Goal: Transaction & Acquisition: Book appointment/travel/reservation

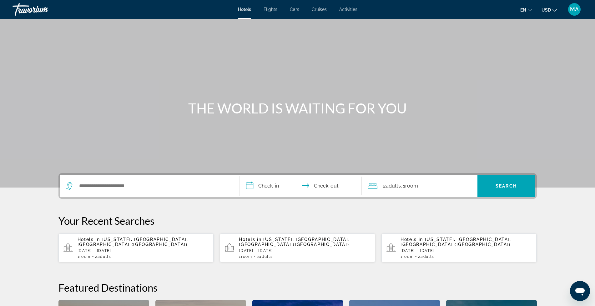
click at [119, 249] on p "[DATE] - [DATE]" at bounding box center [143, 251] width 131 height 4
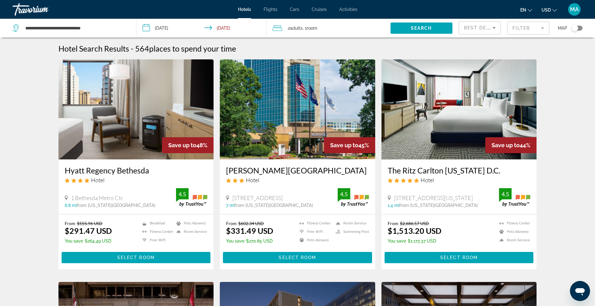
click at [544, 29] on mat-form-field "Filter" at bounding box center [528, 28] width 42 height 13
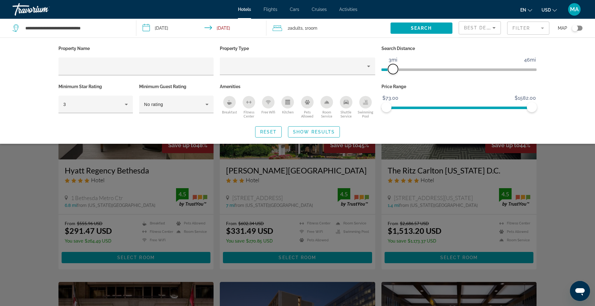
drag, startPoint x: 531, startPoint y: 68, endPoint x: 394, endPoint y: 80, distance: 137.1
click at [394, 80] on div "Search Distance 1mi 46mi 3mi" at bounding box center [459, 63] width 162 height 38
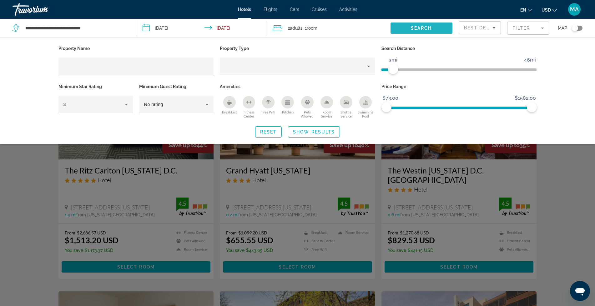
click at [425, 28] on span "Search" at bounding box center [421, 28] width 21 height 5
click at [427, 28] on span "Search" at bounding box center [421, 28] width 21 height 5
click at [425, 28] on span "Search" at bounding box center [421, 28] width 21 height 5
click at [317, 134] on span "Show Results" at bounding box center [314, 131] width 42 height 5
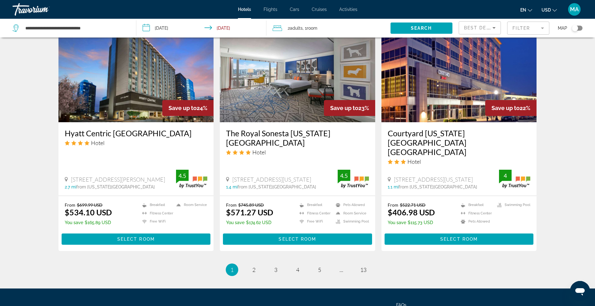
scroll to position [765, 0]
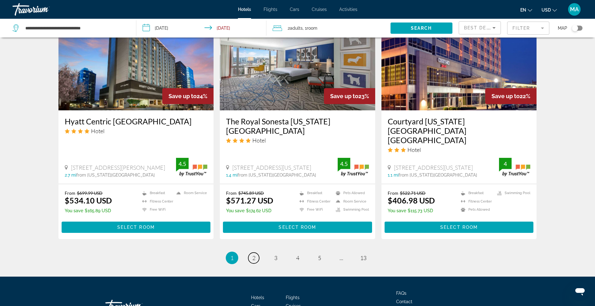
click at [253, 254] on span "2" at bounding box center [253, 257] width 3 height 7
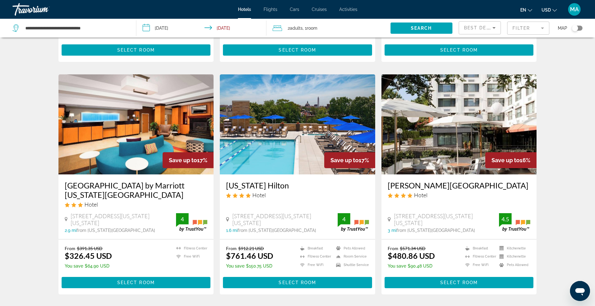
scroll to position [698, 0]
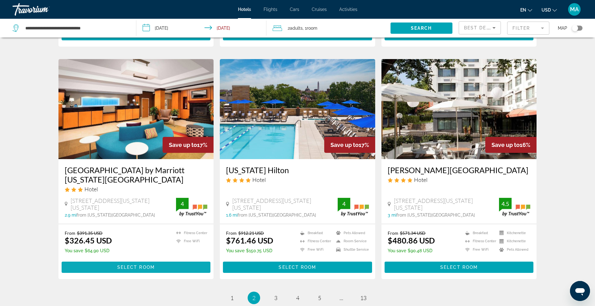
drag, startPoint x: 143, startPoint y: 255, endPoint x: 136, endPoint y: 257, distance: 6.7
click at [136, 265] on span "Select Room" at bounding box center [136, 267] width 38 height 5
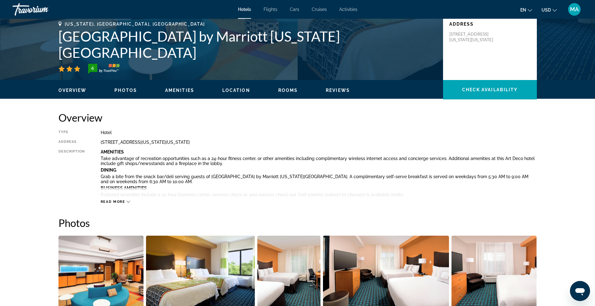
scroll to position [188, 0]
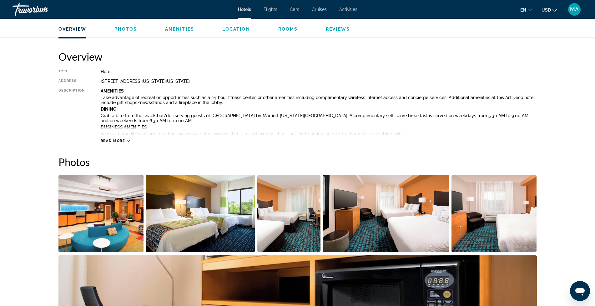
click at [114, 142] on span "Read more" at bounding box center [113, 141] width 25 height 4
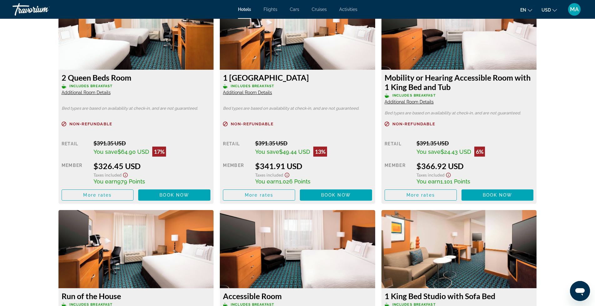
scroll to position [1209, 0]
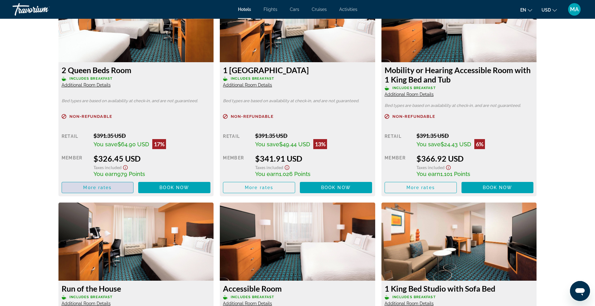
click at [109, 187] on span "More rates" at bounding box center [97, 187] width 28 height 5
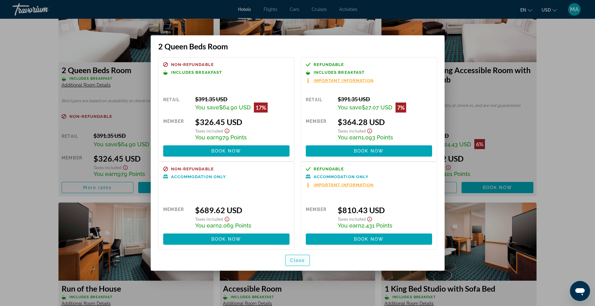
click at [303, 262] on span "Close" at bounding box center [297, 260] width 15 height 5
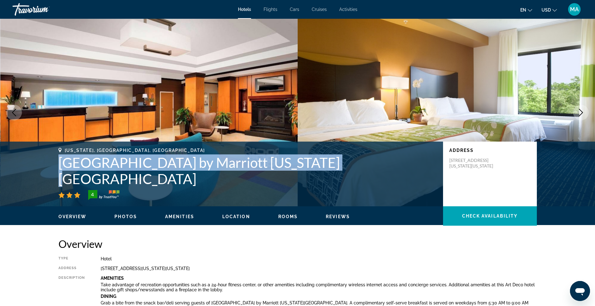
drag, startPoint x: 323, startPoint y: 178, endPoint x: 49, endPoint y: 184, distance: 273.9
click at [49, 184] on div "[US_STATE], [GEOGRAPHIC_DATA], [GEOGRAPHIC_DATA] [GEOGRAPHIC_DATA] by Marriott …" at bounding box center [297, 174] width 503 height 52
copy h1 "[GEOGRAPHIC_DATA] by Marriott [US_STATE][GEOGRAPHIC_DATA]"
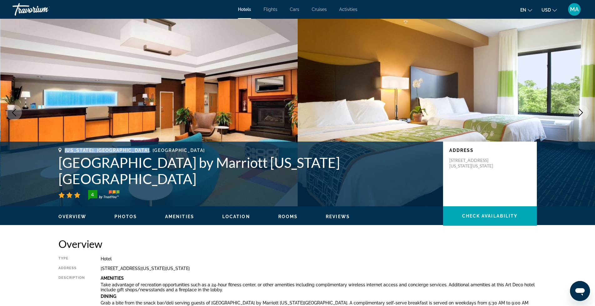
drag, startPoint x: 167, startPoint y: 163, endPoint x: 62, endPoint y: 163, distance: 105.0
click at [62, 153] on div "[US_STATE], [GEOGRAPHIC_DATA], [GEOGRAPHIC_DATA]" at bounding box center [247, 150] width 378 height 5
copy span "[US_STATE], [GEOGRAPHIC_DATA], [GEOGRAPHIC_DATA]"
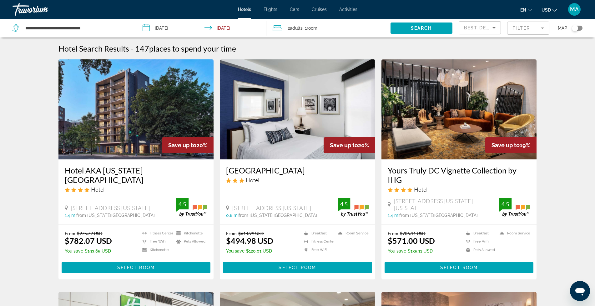
click at [541, 28] on mat-form-field "Filter" at bounding box center [528, 28] width 42 height 13
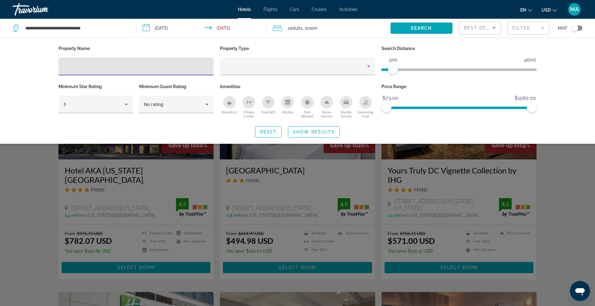
click at [98, 69] on input "Hotel Filters" at bounding box center [135, 67] width 145 height 8
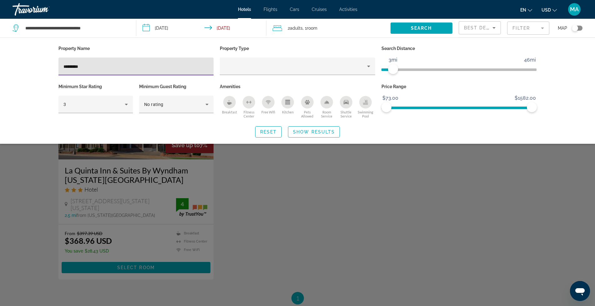
type input "*********"
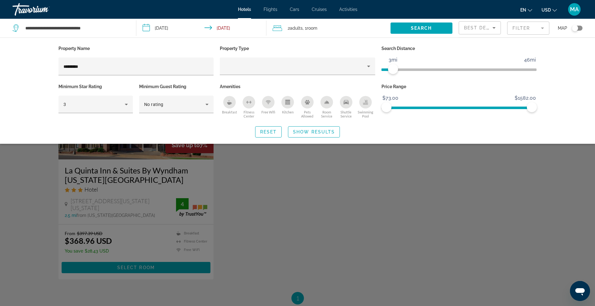
click at [148, 266] on div "Search widget" at bounding box center [297, 200] width 595 height 212
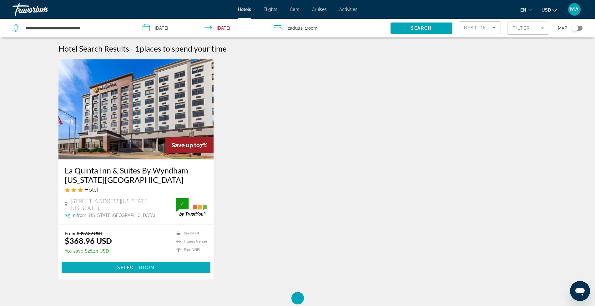
click at [144, 265] on span "Select Room" at bounding box center [136, 267] width 38 height 5
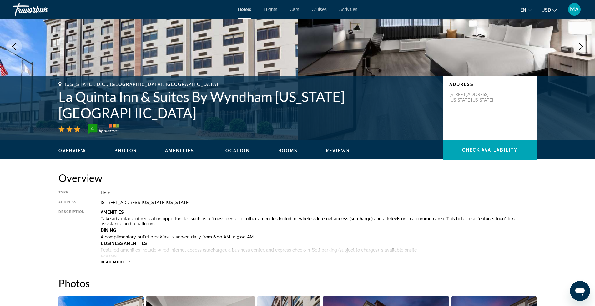
scroll to position [42, 0]
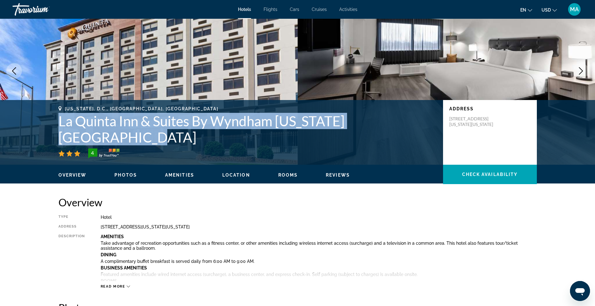
drag, startPoint x: 103, startPoint y: 138, endPoint x: 51, endPoint y: 121, distance: 55.2
click at [51, 121] on div "[US_STATE], D.C., [GEOGRAPHIC_DATA], [GEOGRAPHIC_DATA] [GEOGRAPHIC_DATA] & Suit…" at bounding box center [297, 132] width 503 height 52
copy h1 "La Quinta Inn & Suites By Wyndham [US_STATE][GEOGRAPHIC_DATA]"
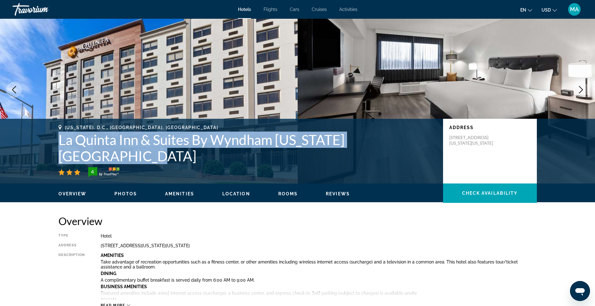
scroll to position [0, 0]
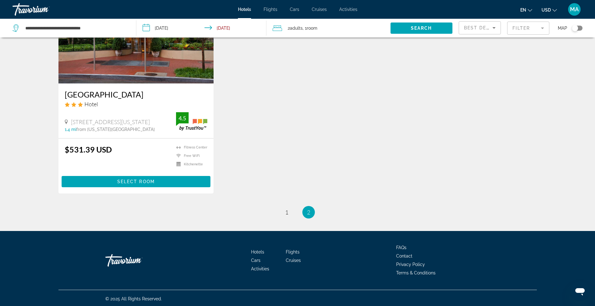
scroll to position [293, 0]
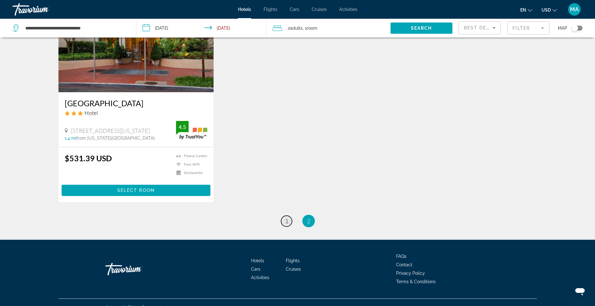
click at [285, 222] on span "1" at bounding box center [286, 221] width 3 height 7
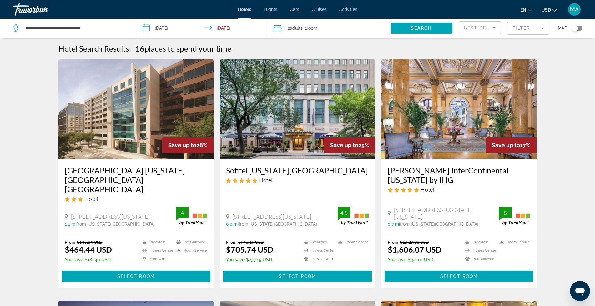
click at [543, 28] on mat-form-field "Filter" at bounding box center [528, 28] width 42 height 13
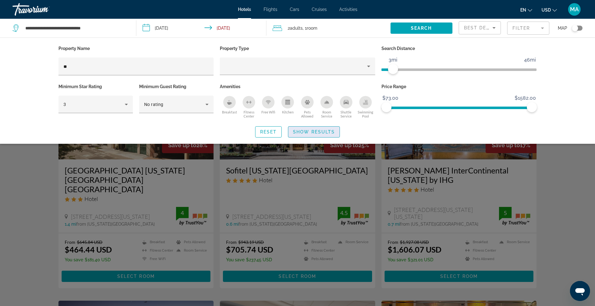
click at [309, 133] on span "Show Results" at bounding box center [314, 131] width 42 height 5
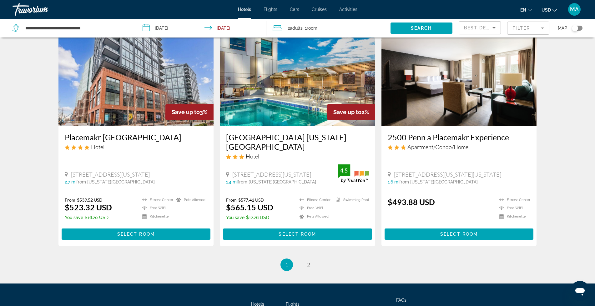
scroll to position [740, 0]
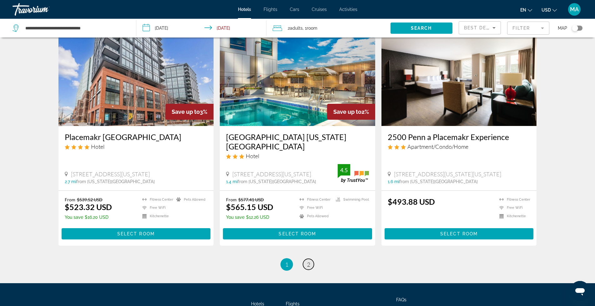
click at [309, 261] on span "2" at bounding box center [308, 264] width 3 height 7
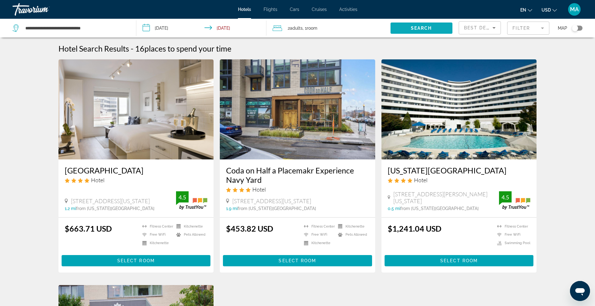
click at [422, 27] on span "Search" at bounding box center [421, 28] width 21 height 5
click at [494, 28] on icon "Sort by" at bounding box center [493, 28] width 3 height 2
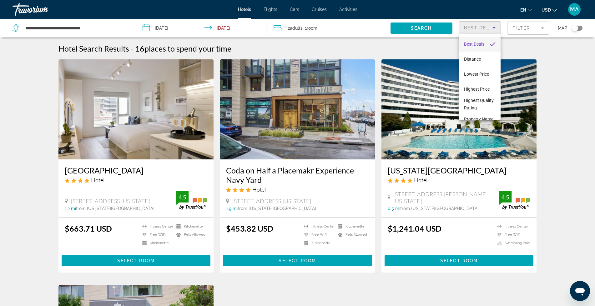
click at [494, 28] on div at bounding box center [297, 153] width 595 height 306
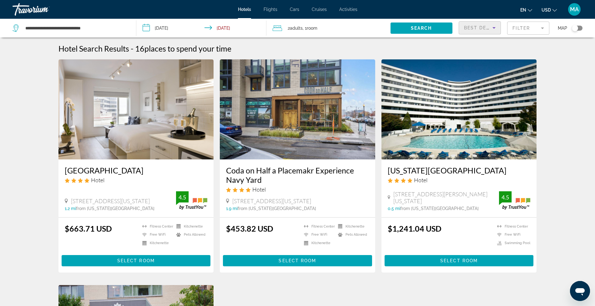
click at [494, 28] on icon "Sort by" at bounding box center [493, 28] width 3 height 2
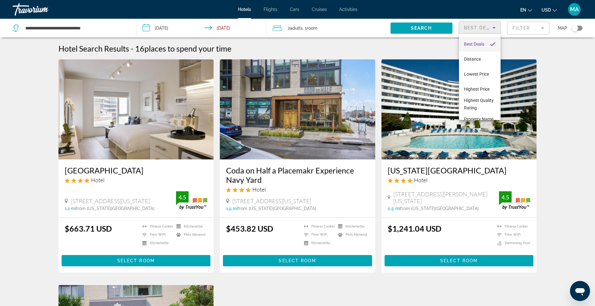
click at [492, 28] on div at bounding box center [297, 153] width 595 height 306
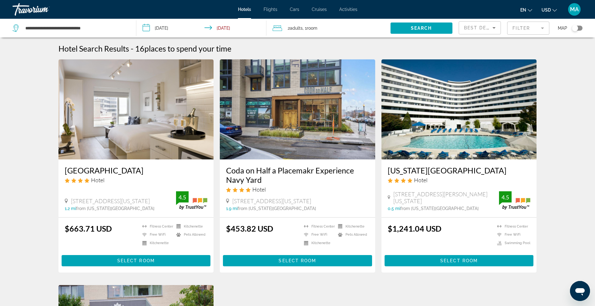
click at [492, 28] on icon "Sort by" at bounding box center [494, 28] width 8 height 8
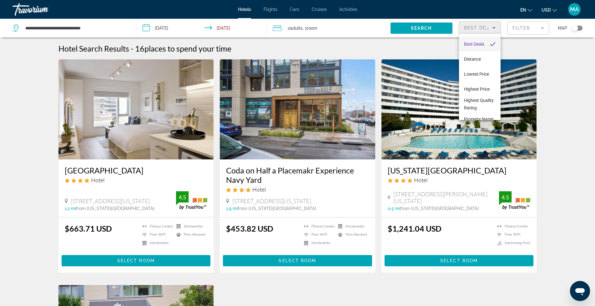
click at [543, 28] on div at bounding box center [297, 153] width 595 height 306
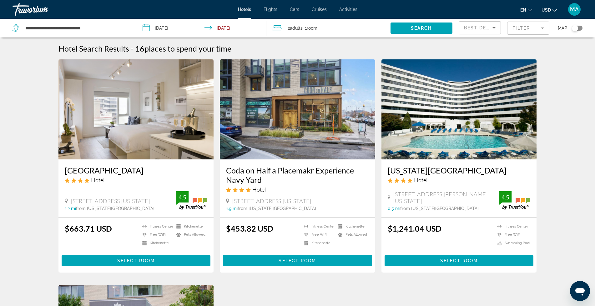
click at [543, 27] on mat-form-field "Filter" at bounding box center [528, 28] width 42 height 13
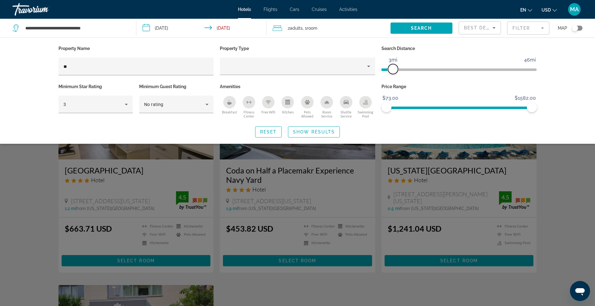
click at [394, 68] on span "ngx-slider" at bounding box center [393, 69] width 10 height 10
click at [101, 66] on input "**" at bounding box center [135, 67] width 145 height 8
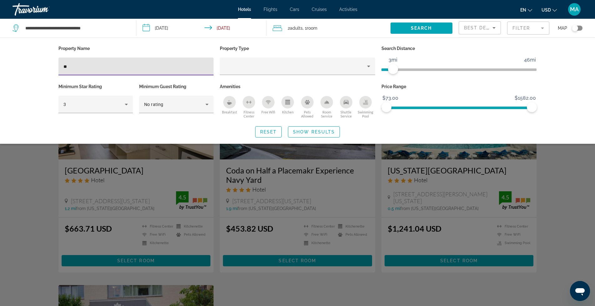
type input "*"
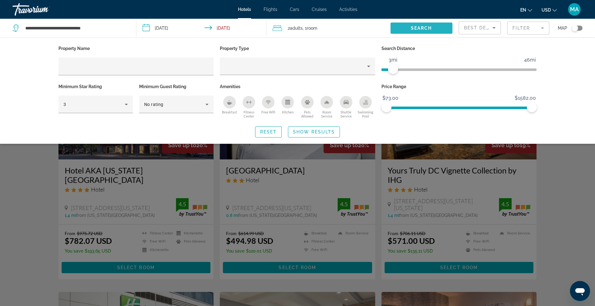
click at [431, 24] on span "Search widget" at bounding box center [421, 28] width 62 height 15
click at [427, 28] on span "Search" at bounding box center [421, 28] width 21 height 5
click at [312, 131] on span "Show Results" at bounding box center [314, 131] width 42 height 5
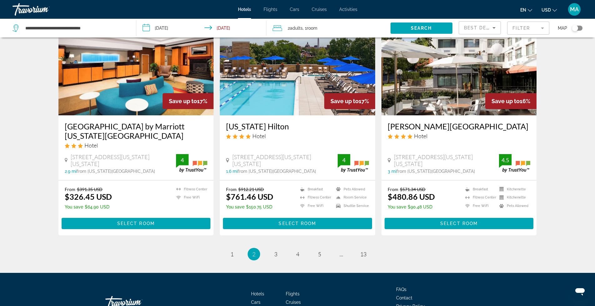
scroll to position [750, 0]
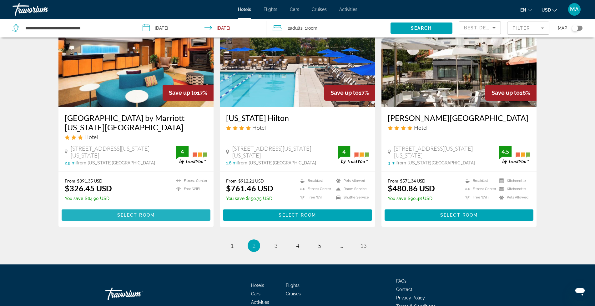
click at [134, 213] on span "Select Room" at bounding box center [136, 215] width 38 height 5
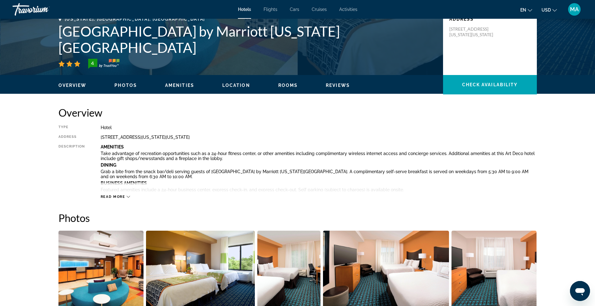
scroll to position [63, 0]
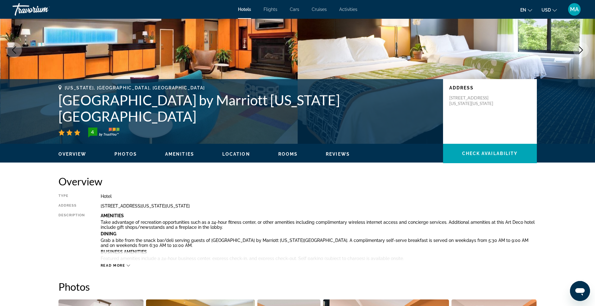
click at [121, 153] on span "Photos" at bounding box center [125, 154] width 23 height 5
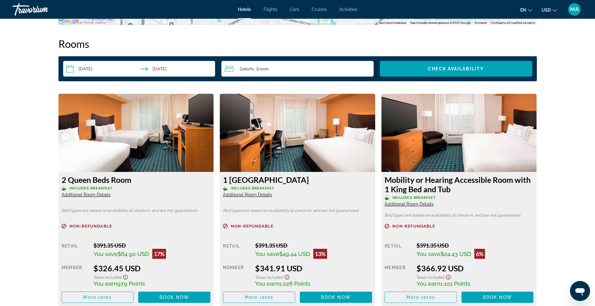
scroll to position [816, 0]
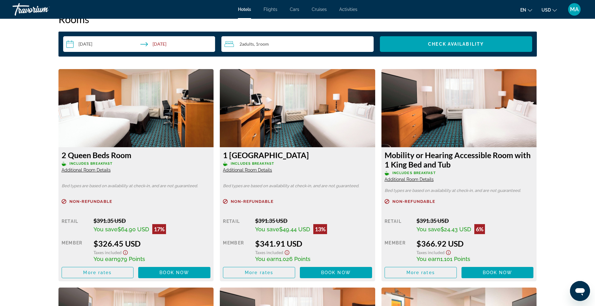
click at [153, 119] on img "Main content" at bounding box center [135, 108] width 155 height 78
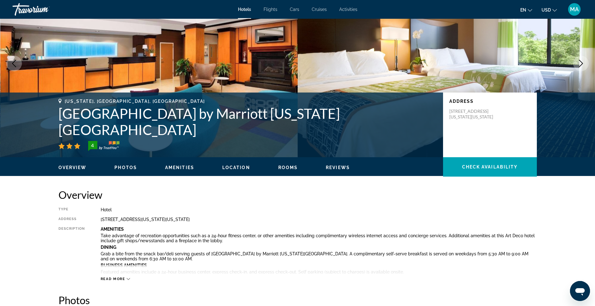
scroll to position [127, 0]
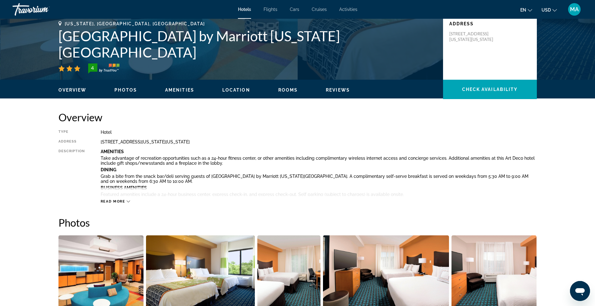
click at [113, 202] on span "Read more" at bounding box center [113, 201] width 25 height 4
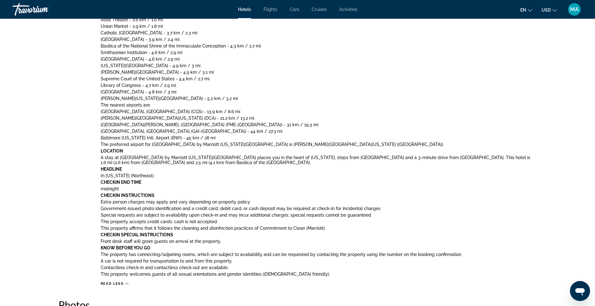
scroll to position [356, 0]
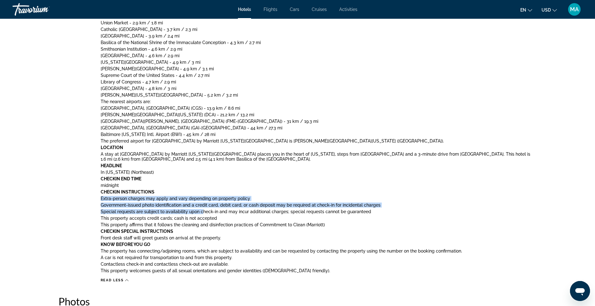
drag, startPoint x: 99, startPoint y: 197, endPoint x: 202, endPoint y: 210, distance: 103.4
click at [202, 210] on div "Type Hotel Address [STREET_ADDRESS][US_STATE][US_STATE] Description Amenities T…" at bounding box center [297, 92] width 478 height 382
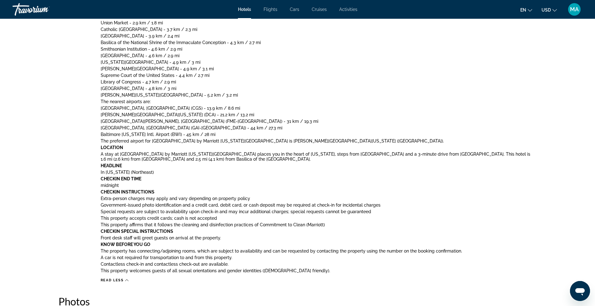
click at [132, 186] on p "midnight" at bounding box center [319, 185] width 436 height 5
drag, startPoint x: 304, startPoint y: 160, endPoint x: 101, endPoint y: 155, distance: 202.9
click at [101, 155] on p "A stay at [GEOGRAPHIC_DATA] by Marriott [US_STATE][GEOGRAPHIC_DATA] places you …" at bounding box center [319, 157] width 436 height 10
copy p "A stay at [GEOGRAPHIC_DATA] by Marriott [US_STATE][GEOGRAPHIC_DATA] places you …"
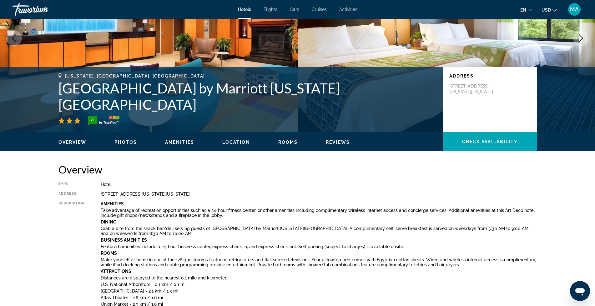
scroll to position [64, 0]
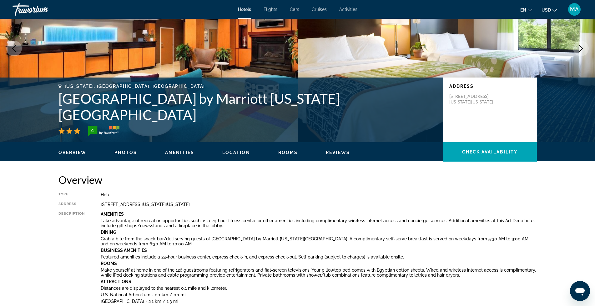
click at [285, 152] on span "Rooms" at bounding box center [288, 152] width 20 height 5
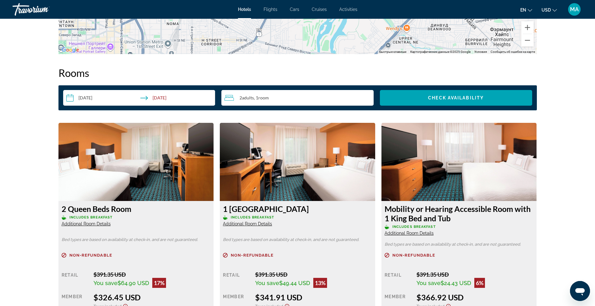
scroll to position [1099, 0]
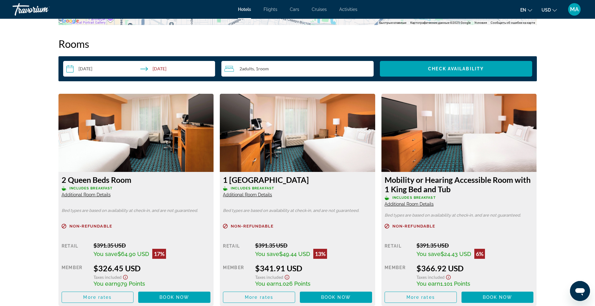
click at [170, 140] on img "Main content" at bounding box center [135, 133] width 155 height 78
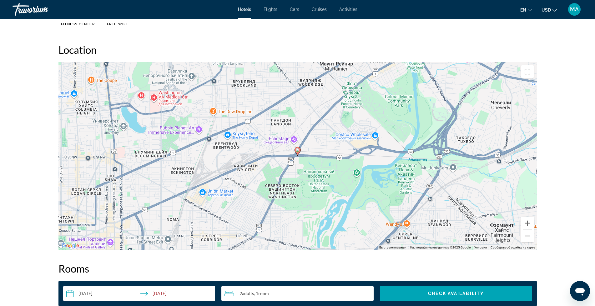
scroll to position [880, 0]
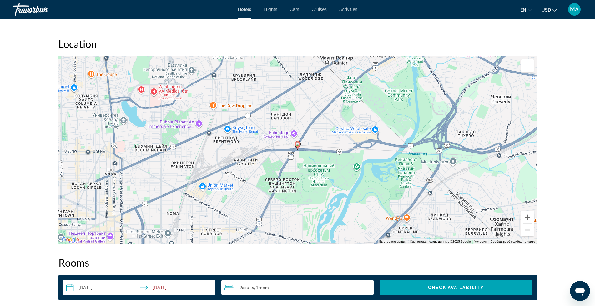
click at [298, 148] on icon "Main content" at bounding box center [297, 145] width 6 height 8
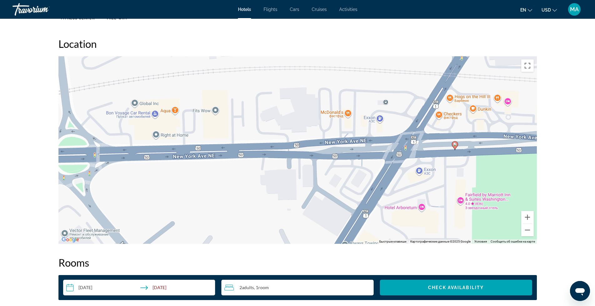
drag, startPoint x: 257, startPoint y: 158, endPoint x: 380, endPoint y: 172, distance: 124.2
click at [380, 172] on div "Чтобы активировать перетаскивание с помощью клавиатуры, нажмите Alt + Ввод. Пос…" at bounding box center [297, 150] width 478 height 188
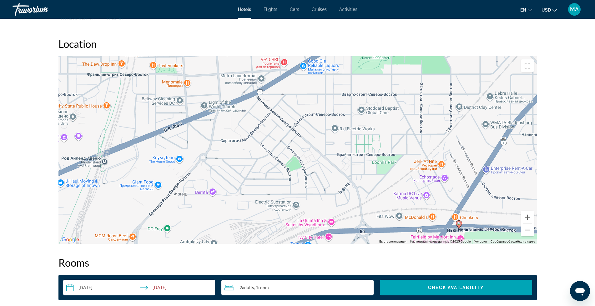
drag, startPoint x: 170, startPoint y: 134, endPoint x: 230, endPoint y: 198, distance: 88.0
click at [230, 198] on div "Чтобы активировать перетаскивание с помощью клавиатуры, нажмите Alt + Ввод. Пос…" at bounding box center [297, 150] width 478 height 188
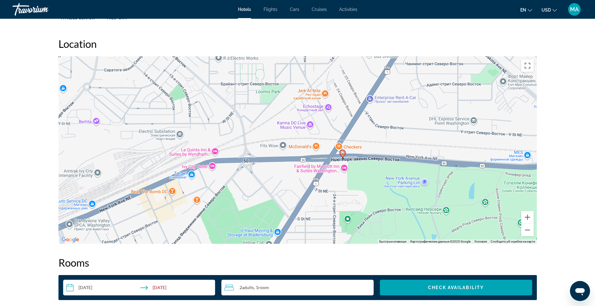
drag, startPoint x: 365, startPoint y: 206, endPoint x: 249, endPoint y: 134, distance: 136.6
click at [249, 134] on div "Чтобы активировать перетаскивание с помощью клавиатуры, нажмите Alt + Ввод. Пос…" at bounding box center [297, 150] width 478 height 188
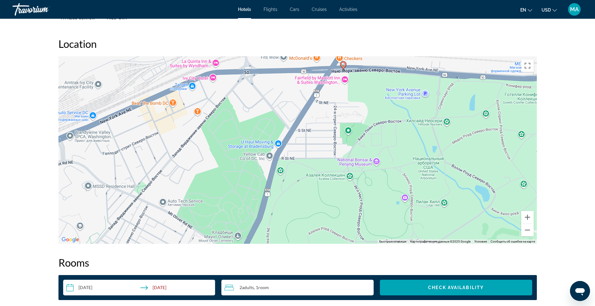
drag, startPoint x: 396, startPoint y: 191, endPoint x: 409, endPoint y: 107, distance: 85.0
click at [409, 107] on div "Чтобы активировать перетаскивание с помощью клавиатуры, нажмите Alt + Ввод. Пос…" at bounding box center [297, 150] width 478 height 188
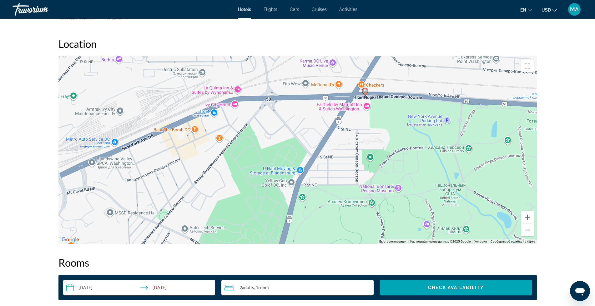
drag, startPoint x: 258, startPoint y: 203, endPoint x: 279, endPoint y: 229, distance: 33.9
click at [279, 229] on div "Чтобы активировать перетаскивание с помощью клавиатуры, нажмите Alt + Ввод. Пос…" at bounding box center [297, 150] width 478 height 188
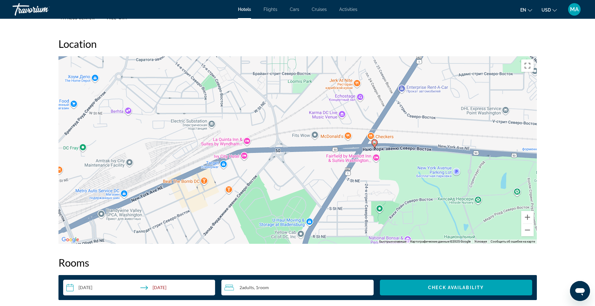
drag, startPoint x: 118, startPoint y: 189, endPoint x: 129, endPoint y: 233, distance: 45.5
click at [123, 240] on div "Чтобы активировать перетаскивание с помощью клавиатуры, нажмите Alt + Ввод. Пос…" at bounding box center [297, 150] width 478 height 188
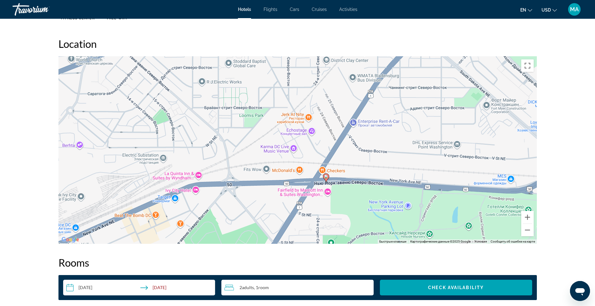
drag, startPoint x: 244, startPoint y: 155, endPoint x: 193, endPoint y: 192, distance: 63.0
click at [193, 192] on div "Чтобы активировать перетаскивание с помощью клавиатуры, нажмите Alt + Ввод. Пос…" at bounding box center [297, 150] width 478 height 188
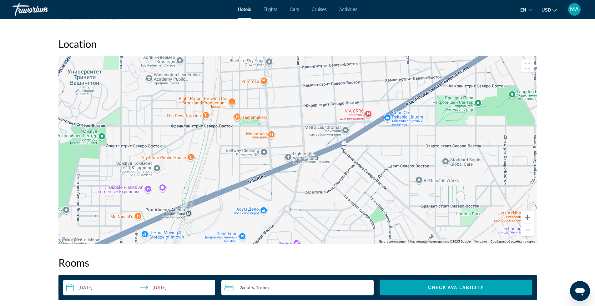
drag, startPoint x: 160, startPoint y: 159, endPoint x: 344, endPoint y: 255, distance: 207.2
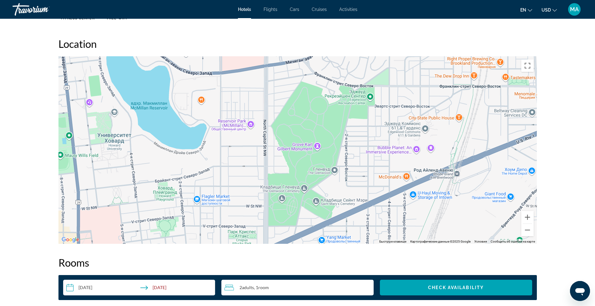
drag, startPoint x: 220, startPoint y: 206, endPoint x: 461, endPoint y: 167, distance: 244.5
click at [461, 167] on div "Чтобы активировать перетаскивание с помощью клавиатуры, нажмите Alt + Ввод. Пос…" at bounding box center [297, 150] width 478 height 188
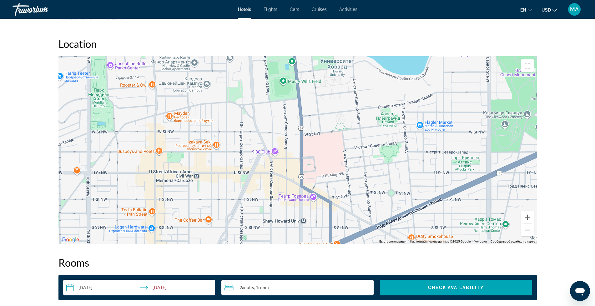
drag, startPoint x: 178, startPoint y: 193, endPoint x: 401, endPoint y: 119, distance: 235.2
click at [401, 119] on div "Чтобы активировать перетаскивание с помощью клавиатуры, нажмите Alt + Ввод. Пос…" at bounding box center [297, 150] width 478 height 188
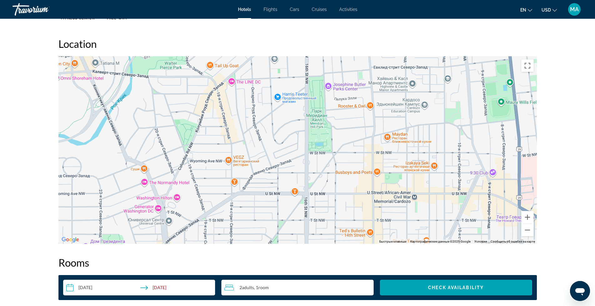
drag, startPoint x: 326, startPoint y: 227, endPoint x: 541, endPoint y: 251, distance: 216.8
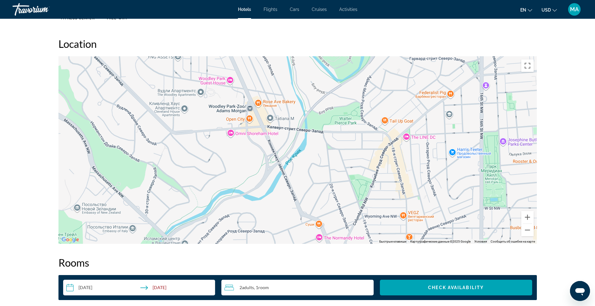
drag, startPoint x: 230, startPoint y: 152, endPoint x: 402, endPoint y: 204, distance: 179.8
click at [402, 204] on div "Чтобы активировать перетаскивание с помощью клавиатуры, нажмите Alt + Ввод. Пос…" at bounding box center [297, 150] width 478 height 188
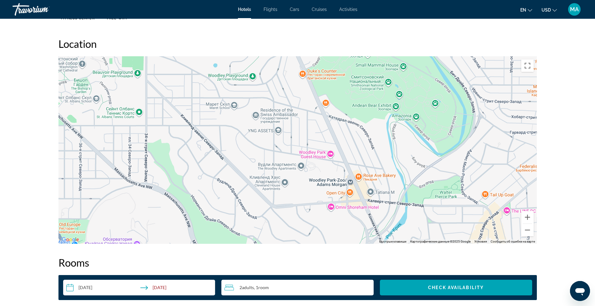
drag, startPoint x: 209, startPoint y: 160, endPoint x: 313, endPoint y: 234, distance: 128.1
click at [313, 234] on div "Чтобы активировать перетаскивание с помощью клавиатуры, нажмите Alt + Ввод. Пос…" at bounding box center [297, 150] width 478 height 188
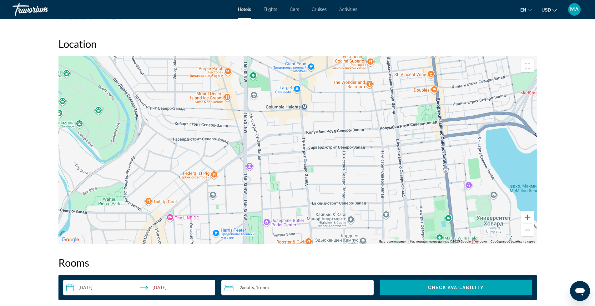
drag, startPoint x: 433, startPoint y: 157, endPoint x: 95, endPoint y: 164, distance: 338.3
click at [95, 164] on div "Чтобы активировать перетаскивание с помощью клавиатуры, нажмите Alt + Ввод. Пос…" at bounding box center [297, 150] width 478 height 188
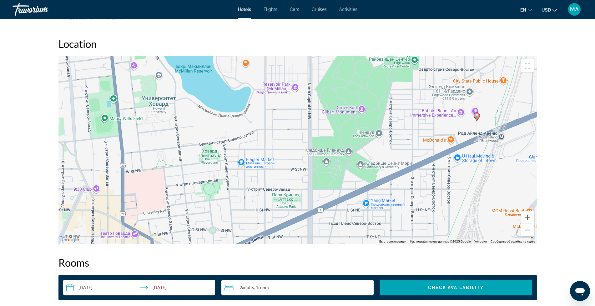
drag, startPoint x: 449, startPoint y: 211, endPoint x: 113, endPoint y: 91, distance: 356.1
click at [113, 91] on div "Чтобы активировать перетаскивание с помощью клавиатуры, нажмите Alt + Ввод. Пос…" at bounding box center [297, 150] width 478 height 188
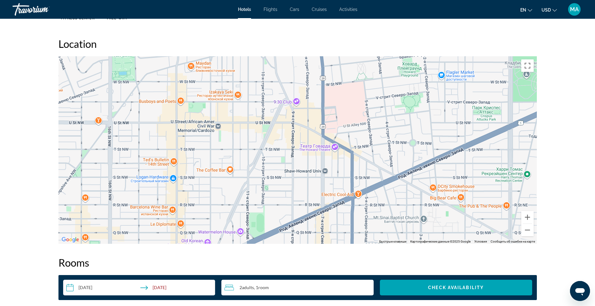
drag, startPoint x: 150, startPoint y: 195, endPoint x: 364, endPoint y: 102, distance: 233.5
click at [364, 102] on div "Чтобы активировать перетаскивание с помощью клавиатуры, нажмите Alt + Ввод. Пос…" at bounding box center [297, 150] width 478 height 188
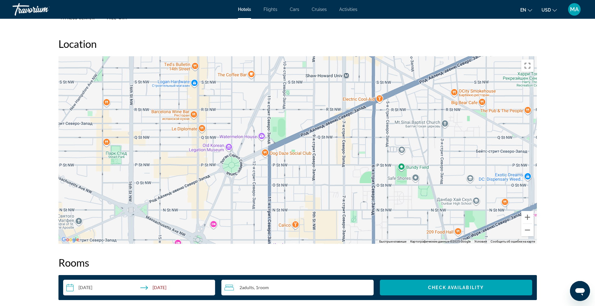
drag, startPoint x: 271, startPoint y: 201, endPoint x: 276, endPoint y: 108, distance: 93.0
click at [274, 111] on div "Чтобы активировать перетаскивание с помощью клавиатуры, нажмите Alt + Ввод. Пос…" at bounding box center [297, 150] width 478 height 188
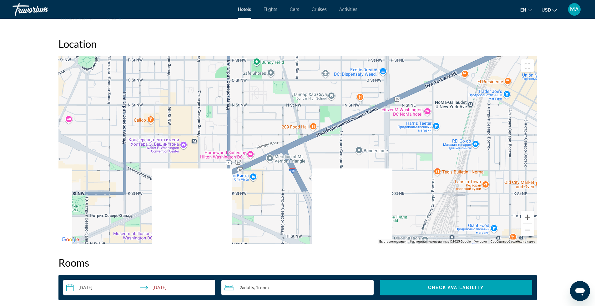
drag, startPoint x: 467, startPoint y: 195, endPoint x: 321, endPoint y: 91, distance: 179.2
click at [321, 91] on div "Чтобы активировать перетаскивание с помощью клавиатуры, нажмите Alt + Ввод. Пос…" at bounding box center [297, 150] width 478 height 188
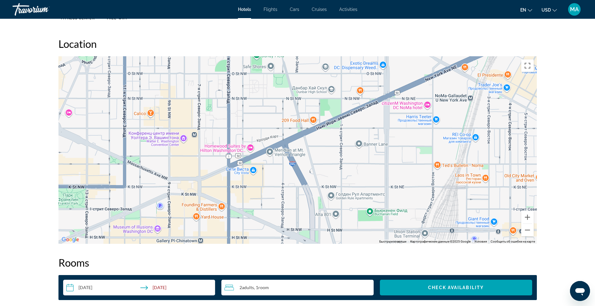
click at [13, 62] on div "prev next [US_STATE], [GEOGRAPHIC_DATA], [GEOGRAPHIC_DATA] [GEOGRAPHIC_DATA] by…" at bounding box center [297, 310] width 595 height 2345
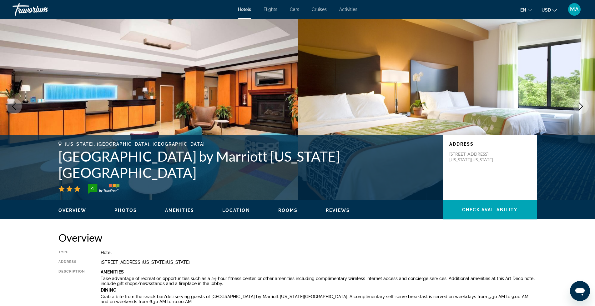
scroll to position [0, 0]
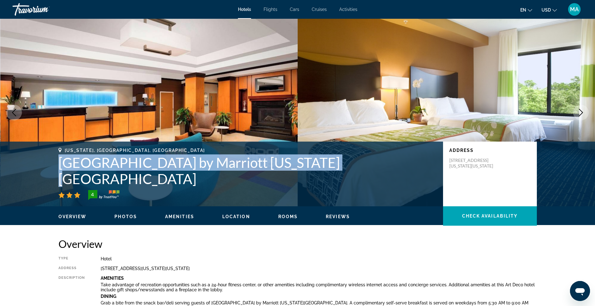
drag, startPoint x: 58, startPoint y: 177, endPoint x: 307, endPoint y: 182, distance: 248.9
click at [307, 182] on h1 "[GEOGRAPHIC_DATA] by Marriott [US_STATE][GEOGRAPHIC_DATA]" at bounding box center [247, 170] width 378 height 33
copy h1 "[GEOGRAPHIC_DATA] by Marriott [US_STATE][GEOGRAPHIC_DATA]"
